Goal: Find specific page/section: Find specific page/section

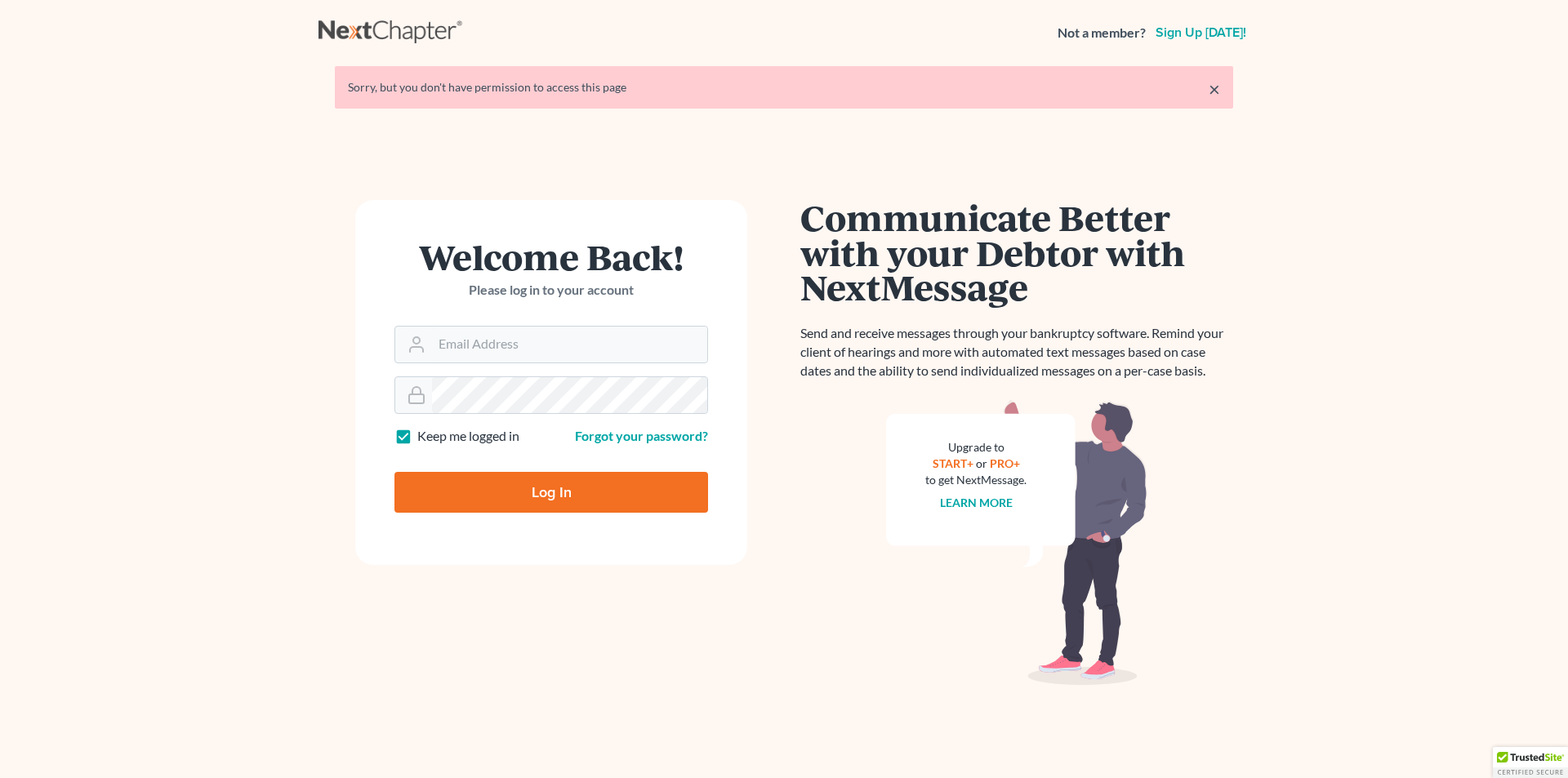
click at [498, 370] on form "Welcome Back! Please log in to your account Email Address Password Keep me logg…" at bounding box center [550, 382] width 392 height 365
click at [484, 349] on input "Email Address" at bounding box center [570, 344] width 276 height 36
type input "jessie@obryanlawoffices.com"
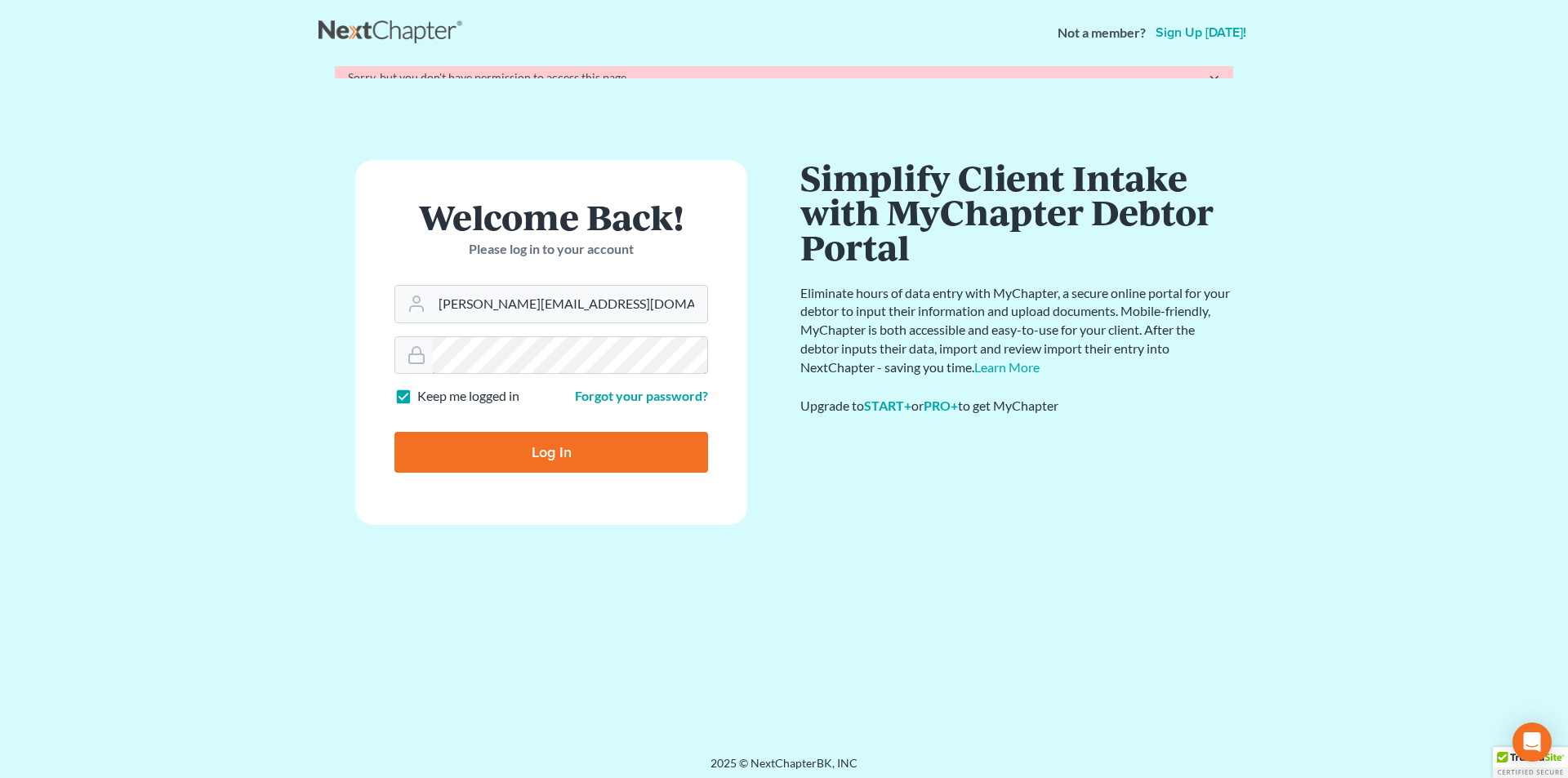
click at [395, 432] on input "Log In" at bounding box center [551, 453] width 314 height 41
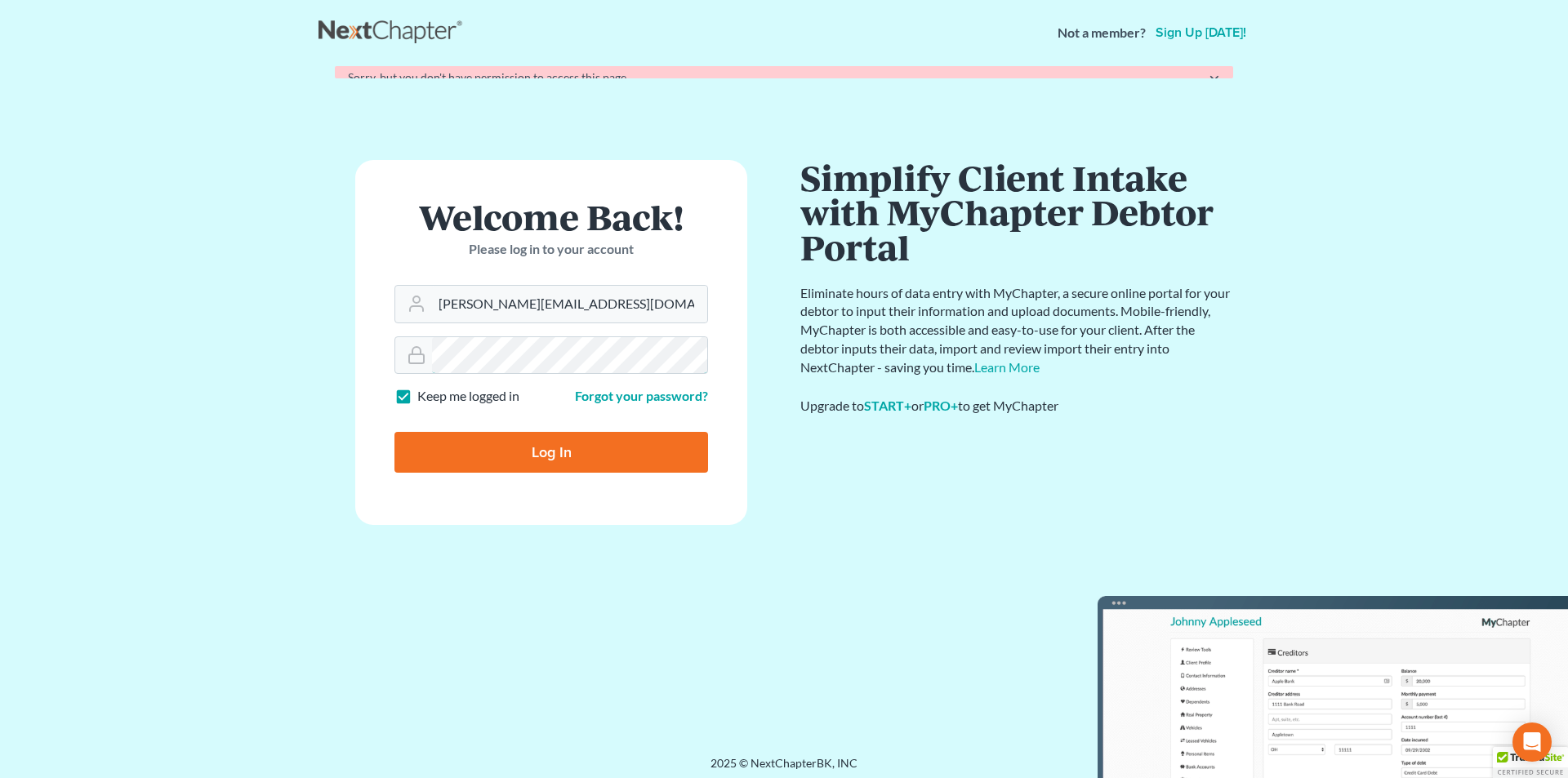
type input "Thinking..."
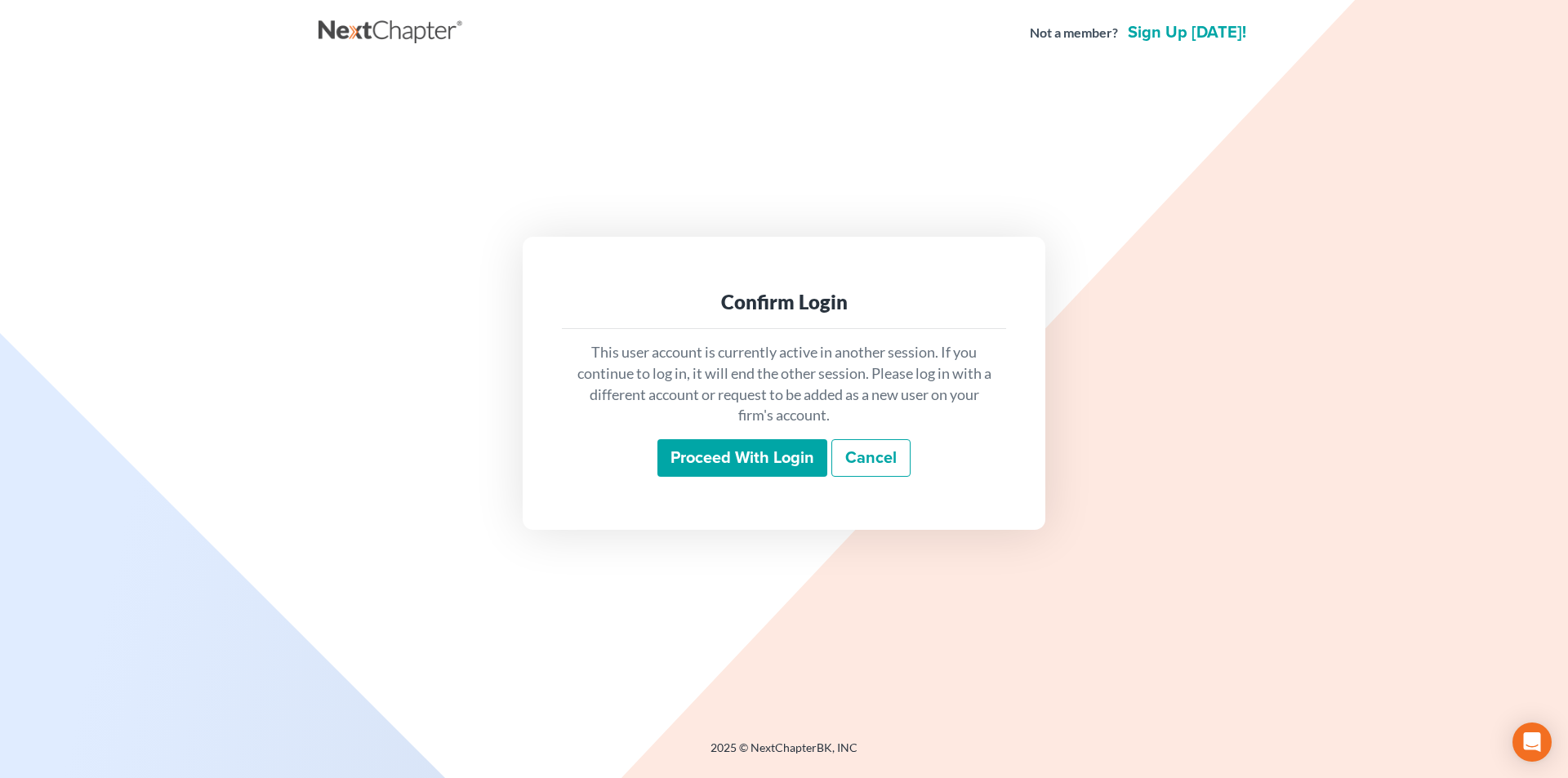
click at [725, 439] on input "Proceed with login" at bounding box center [743, 457] width 170 height 37
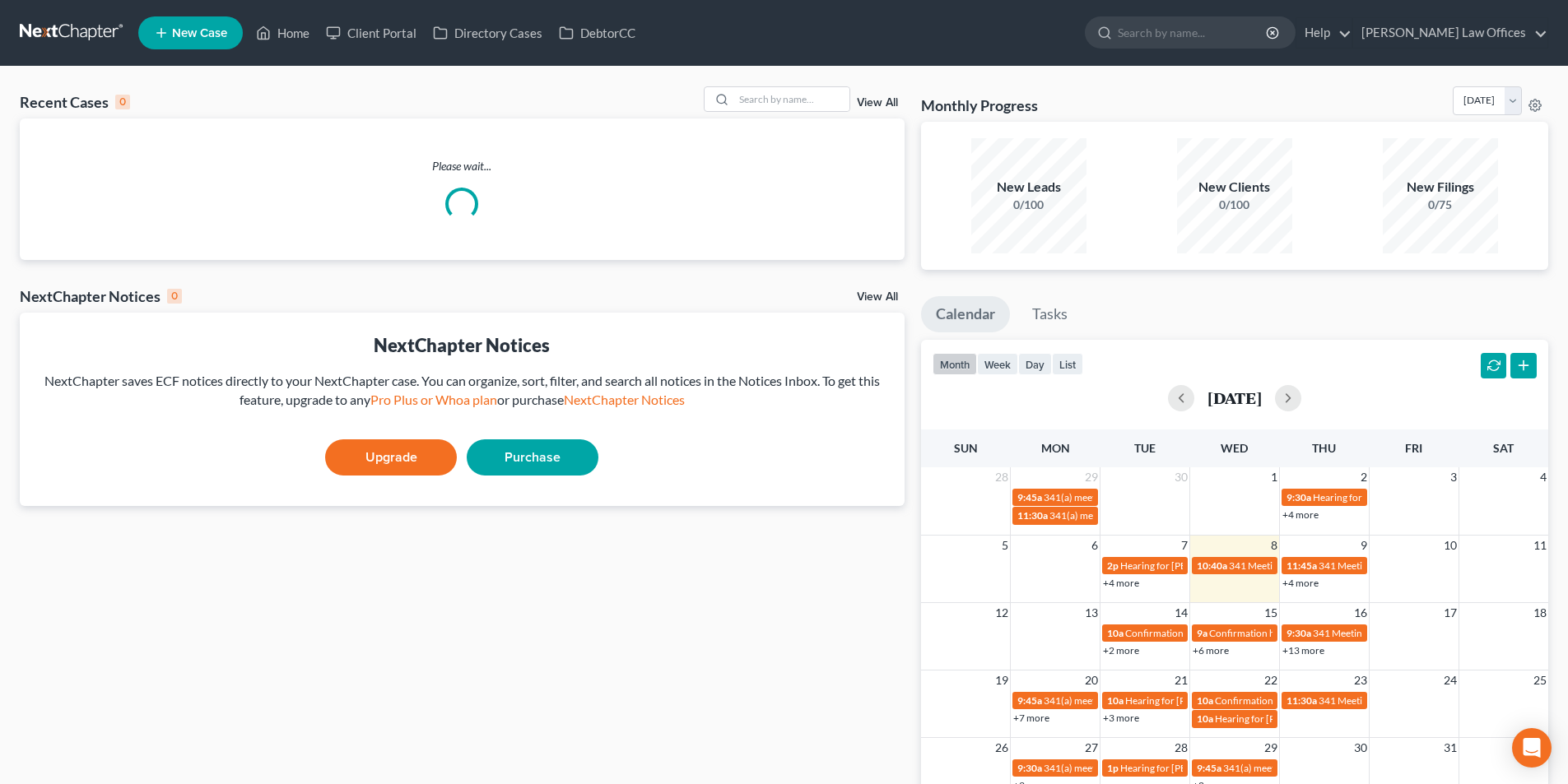
click at [902, 100] on div "View All" at bounding box center [804, 99] width 201 height 26
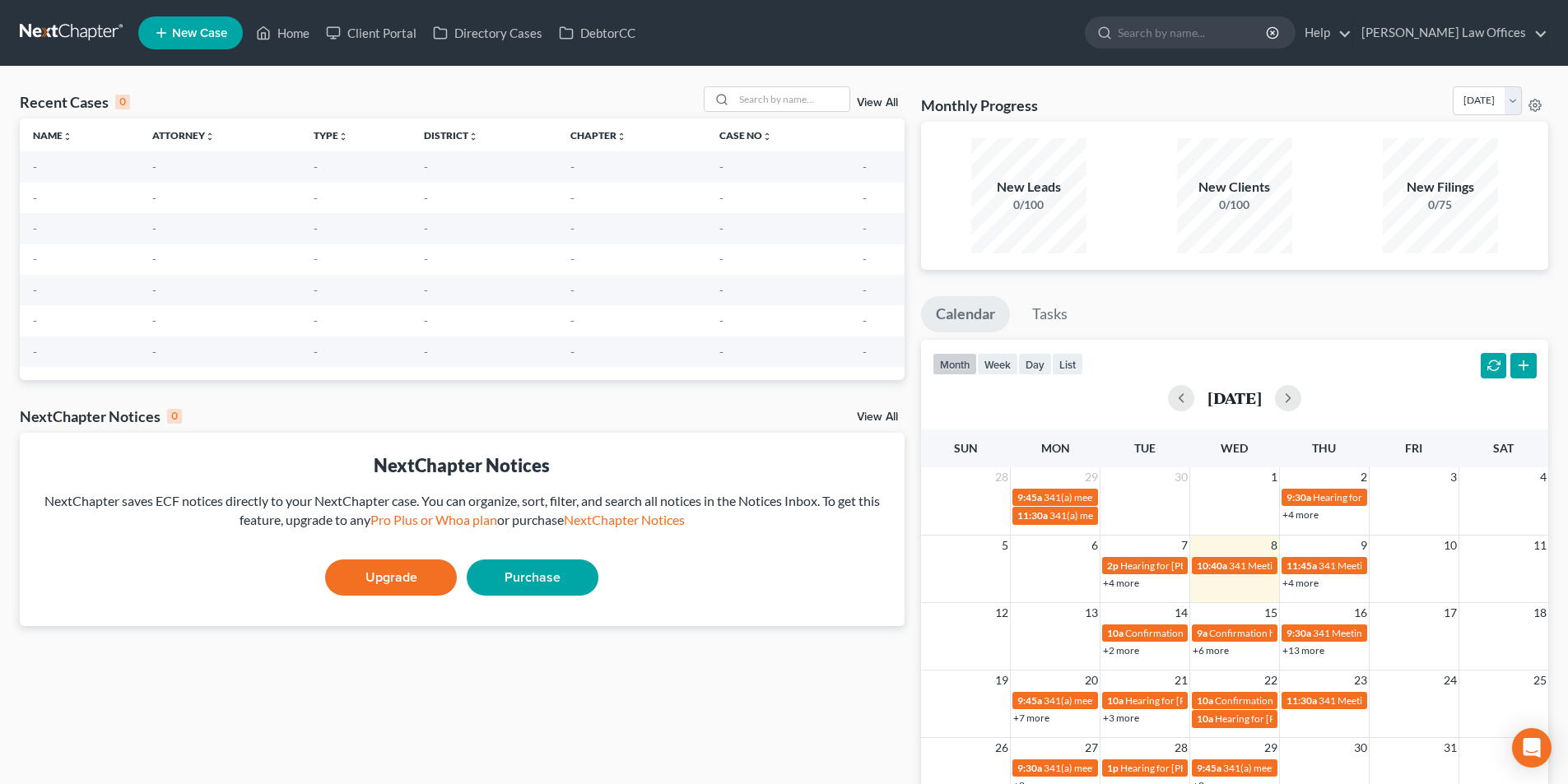
click at [878, 100] on link "View All" at bounding box center [878, 103] width 41 height 12
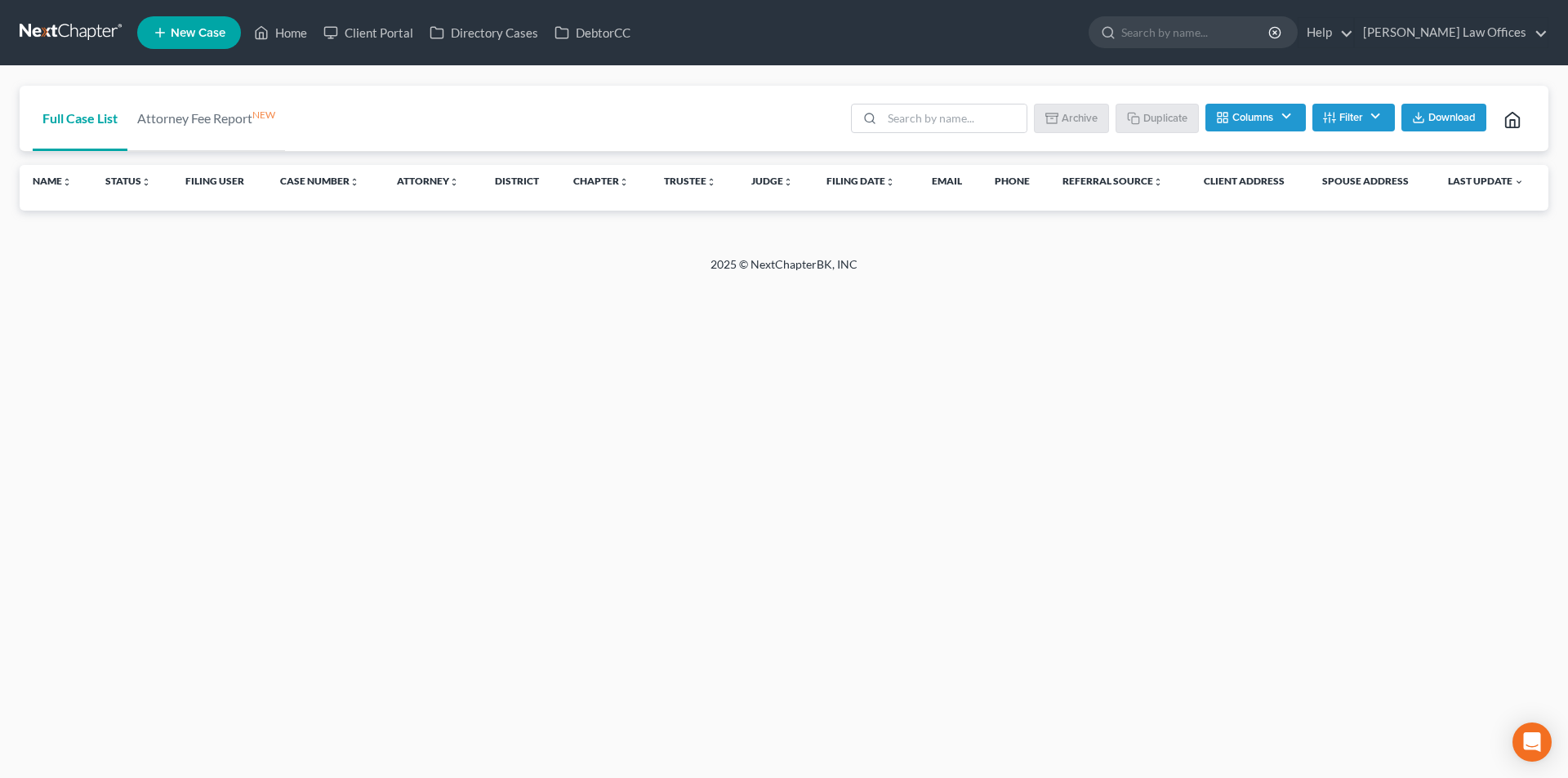
click at [1363, 121] on button "Filter" at bounding box center [1354, 117] width 82 height 27
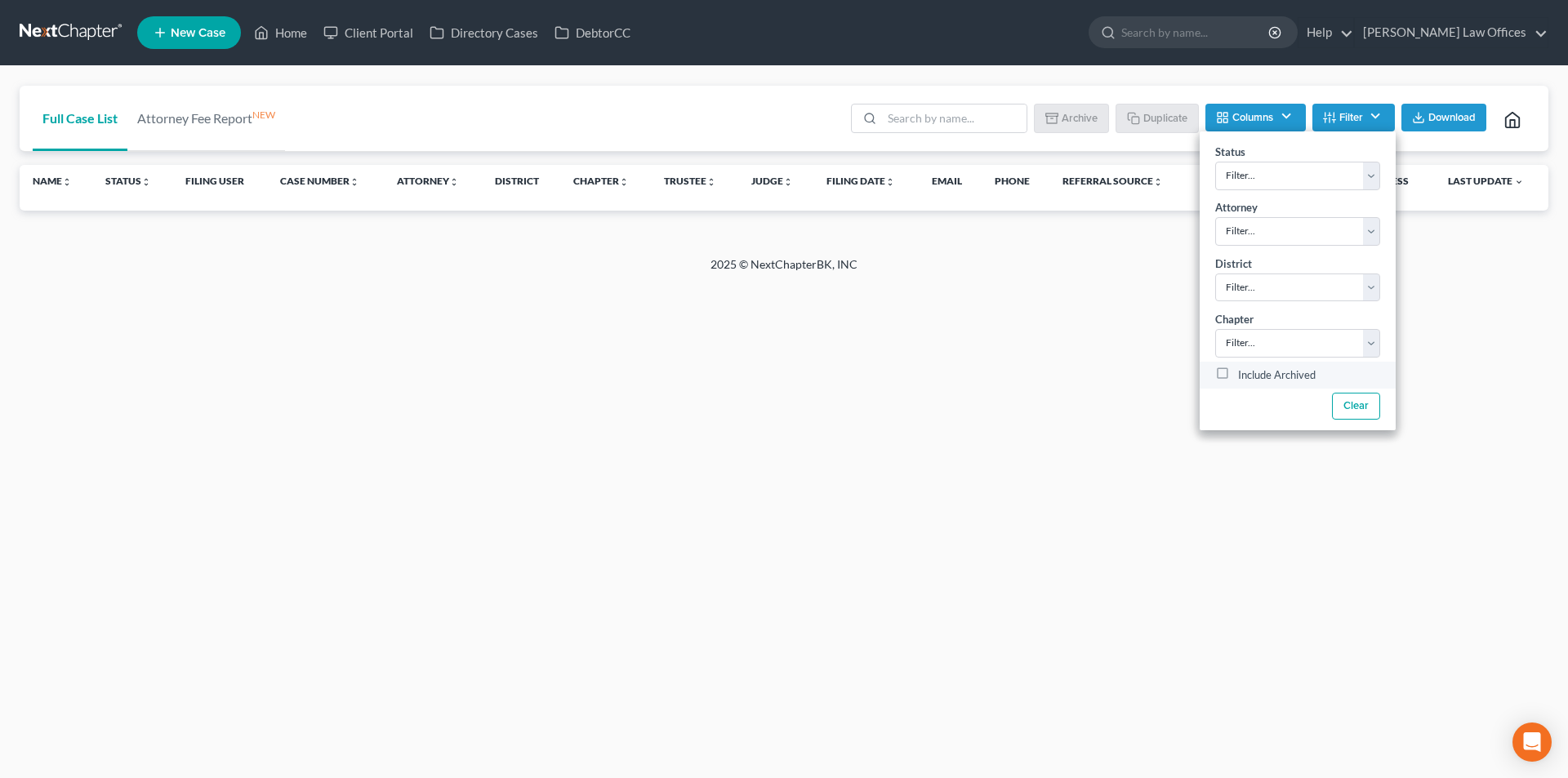
click at [1263, 379] on label "Include Archived" at bounding box center [1277, 375] width 77 height 20
click at [1255, 376] on input "Include Archived" at bounding box center [1249, 370] width 11 height 11
checkbox input "true"
click at [953, 118] on input "search" at bounding box center [954, 118] width 145 height 27
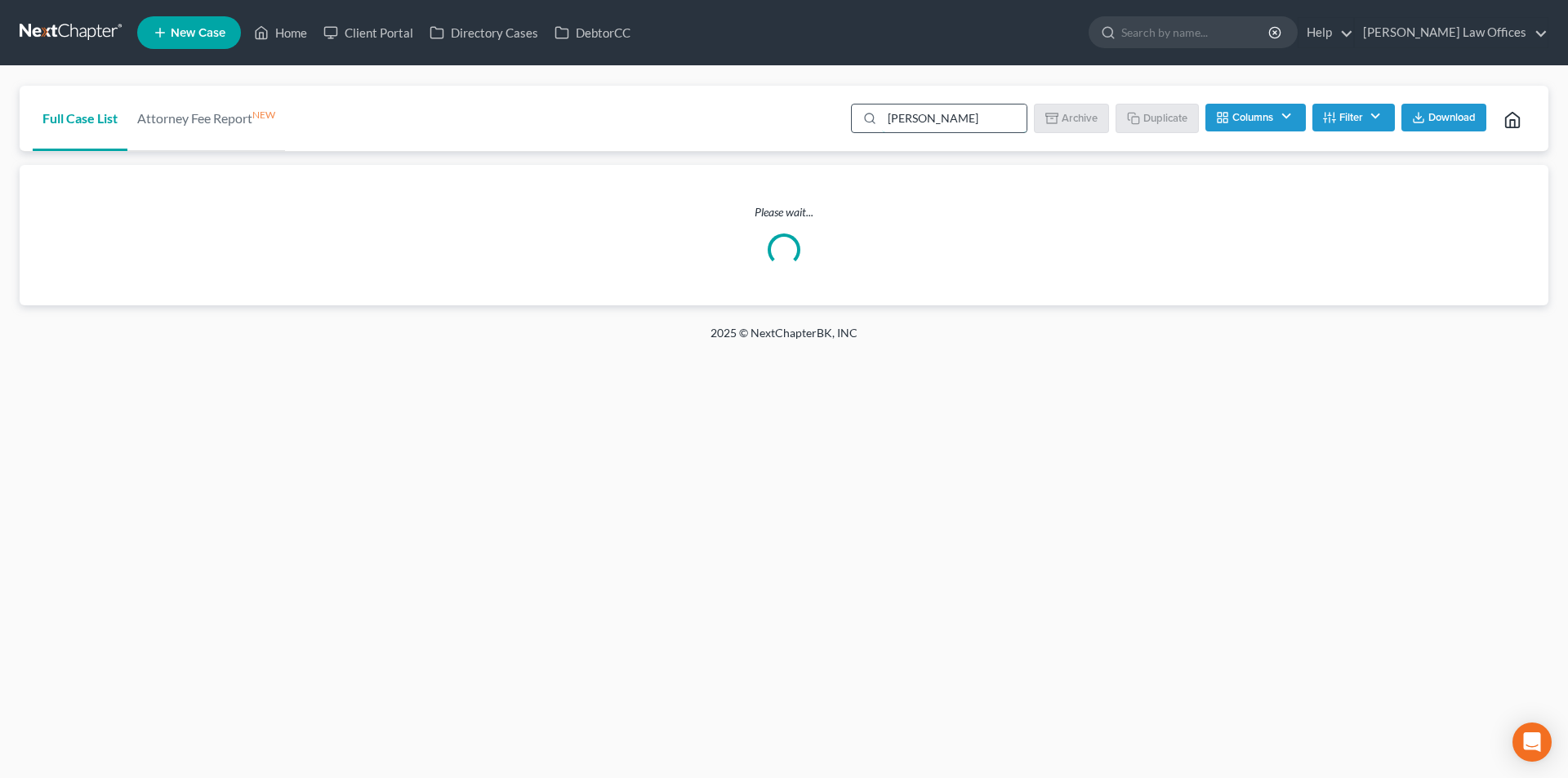
type input "murray"
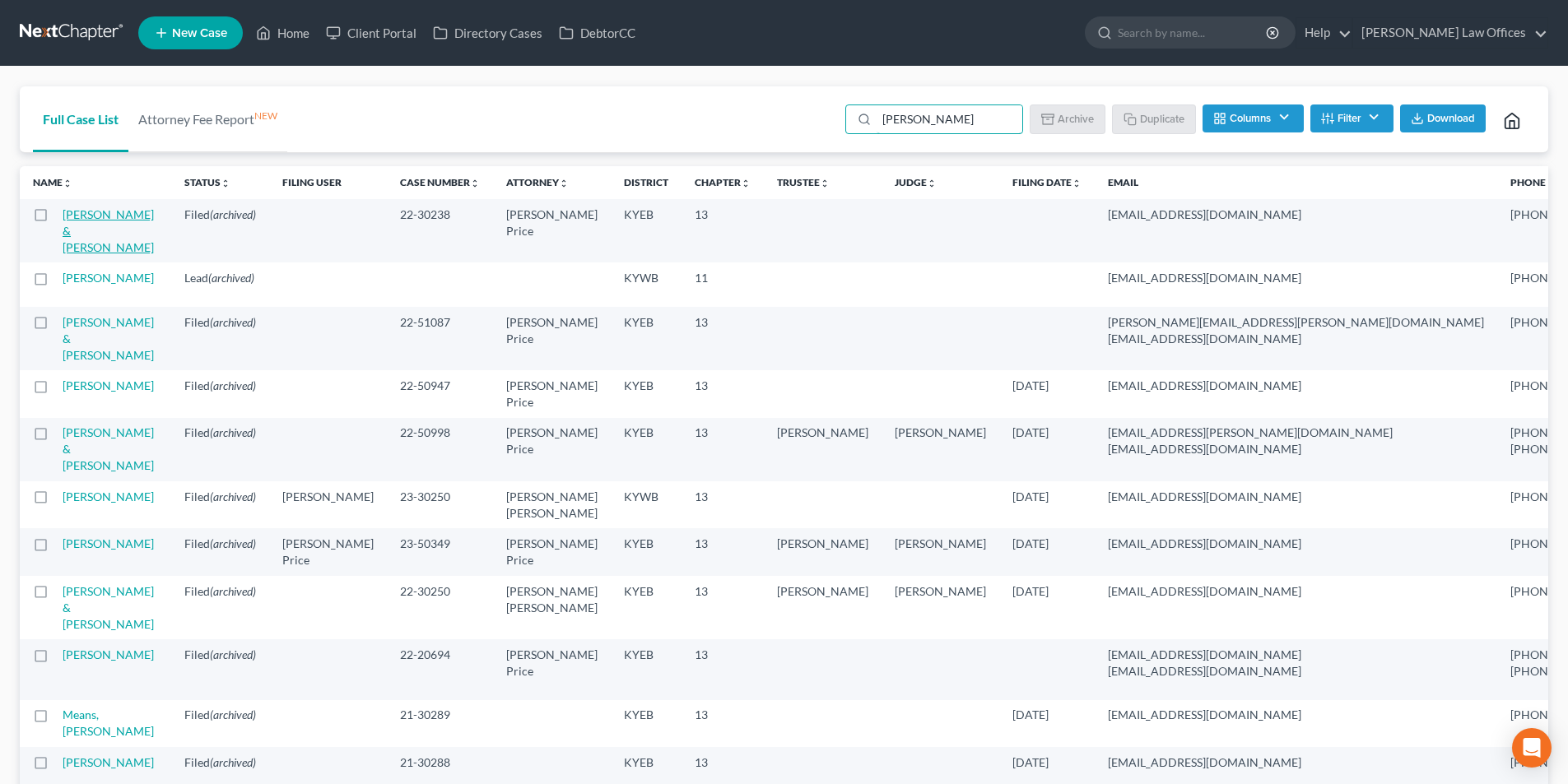
click at [77, 229] on link "Murray, John & Cynthia" at bounding box center [107, 231] width 92 height 47
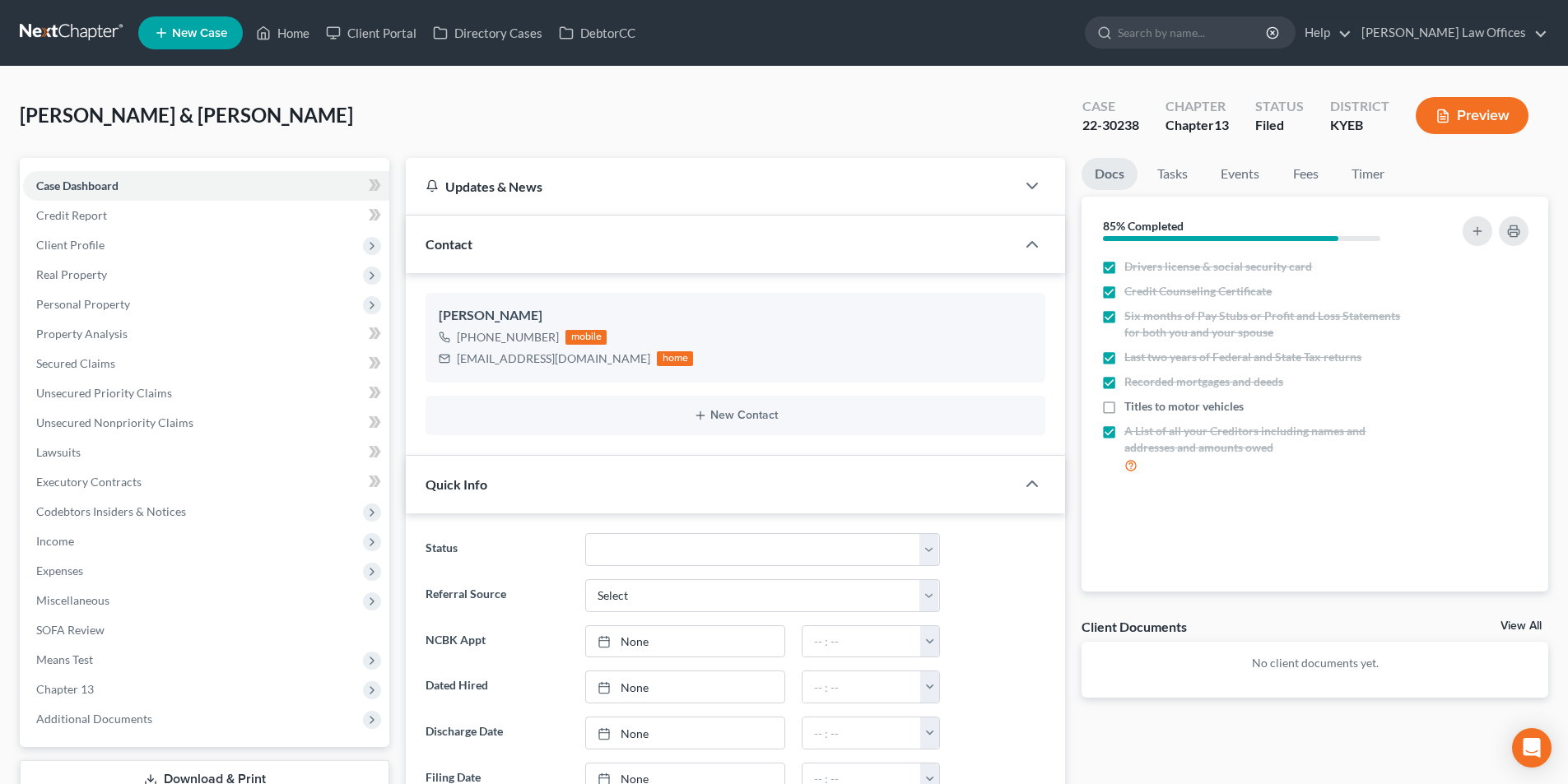
scroll to position [1838, 0]
select select "1"
select select "0"
